Goal: Information Seeking & Learning: Learn about a topic

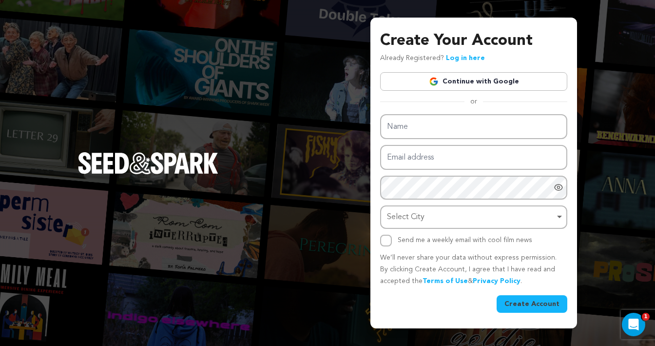
click at [495, 79] on link "Continue with Google" at bounding box center [473, 81] width 187 height 19
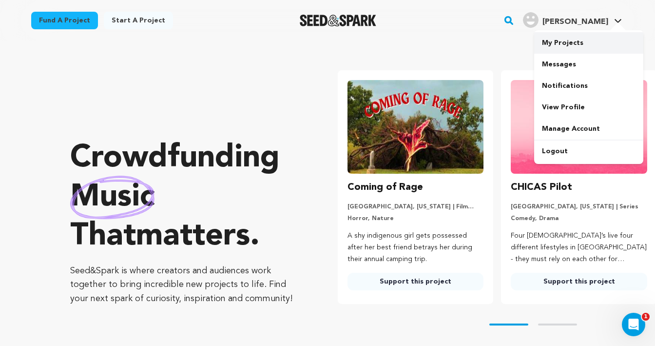
click at [584, 46] on link "My Projects" at bounding box center [588, 42] width 109 height 21
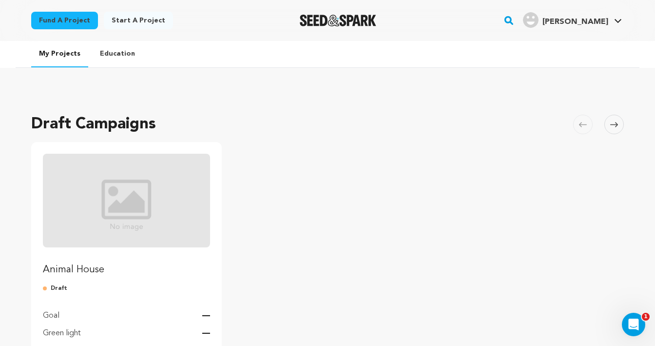
click at [104, 270] on p "Animal House" at bounding box center [126, 270] width 167 height 14
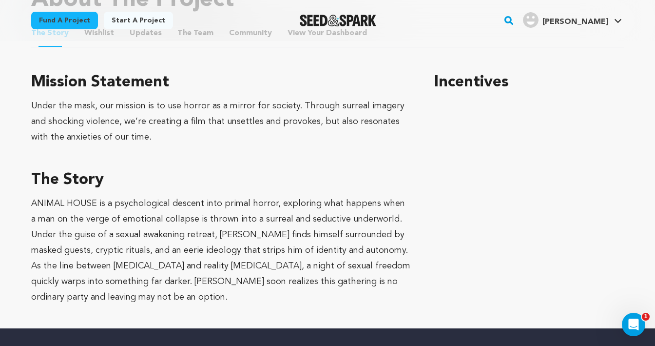
scroll to position [485, 0]
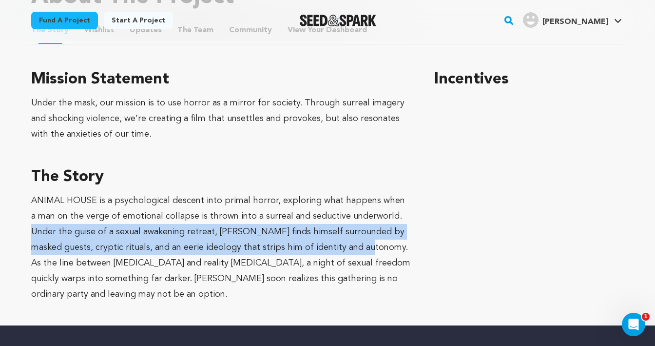
drag, startPoint x: 334, startPoint y: 248, endPoint x: 387, endPoint y: 218, distance: 60.3
click at [387, 218] on p "ANIMAL HOUSE is a psychological descent into primal horror, exploring what happ…" at bounding box center [221, 247] width 380 height 109
copy p "Under the guise of a sexual awakening retreat, Andrew finds himself surrounded …"
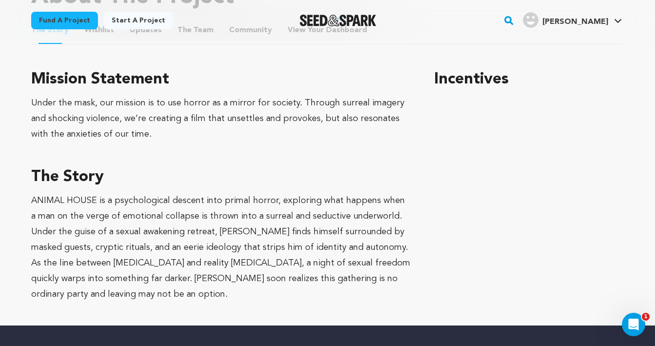
click at [286, 261] on p "ANIMAL HOUSE is a psychological descent into primal horror, exploring what happ…" at bounding box center [221, 247] width 380 height 109
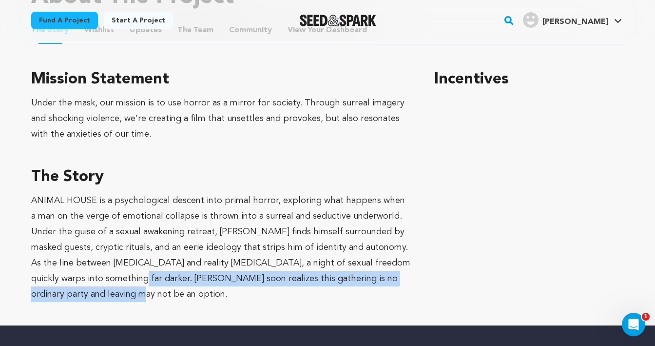
drag, startPoint x: 110, startPoint y: 292, endPoint x: 118, endPoint y: 278, distance: 15.9
click at [118, 278] on p "ANIMAL HOUSE is a psychological descent into primal horror, exploring what happ…" at bounding box center [221, 247] width 380 height 109
copy p "Andrew soon realizes this gathering is no ordinary party and leaving may not be…"
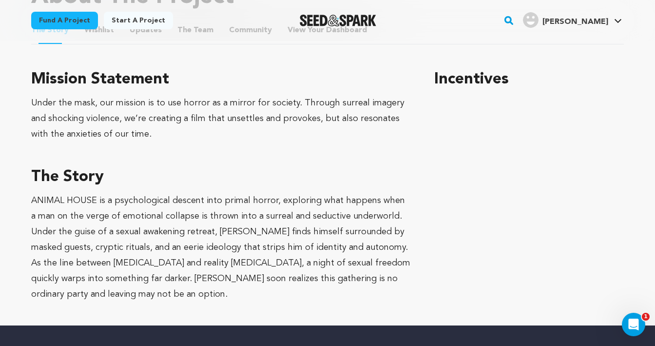
click at [161, 291] on p "ANIMAL HOUSE is a psychological descent into primal horror, exploring what happ…" at bounding box center [221, 247] width 380 height 109
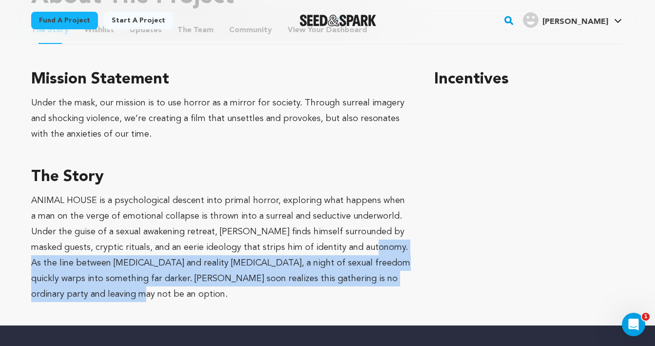
drag, startPoint x: 148, startPoint y: 290, endPoint x: 338, endPoint y: 249, distance: 194.0
click at [338, 249] on p "ANIMAL HOUSE is a psychological descent into primal horror, exploring what happ…" at bounding box center [221, 247] width 380 height 109
copy p "As the line between hallucination and reality fractures, a night of sexual free…"
